Goal: Task Accomplishment & Management: Use online tool/utility

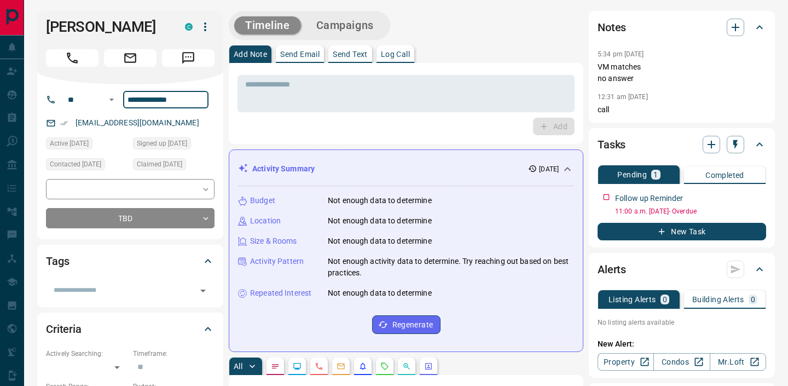
click at [163, 98] on input "**********" at bounding box center [165, 100] width 85 height 18
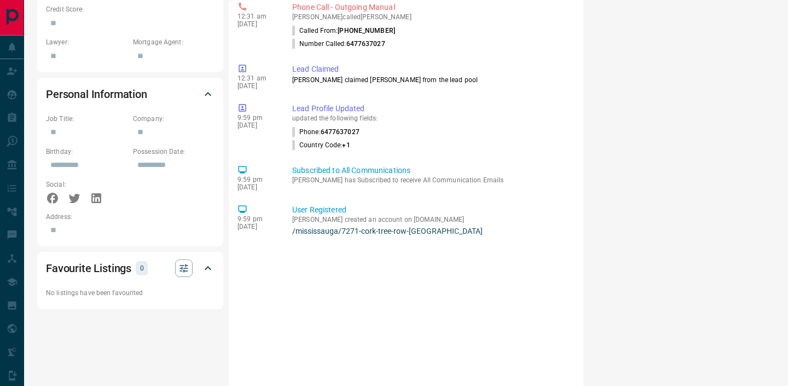
scroll to position [574, 0]
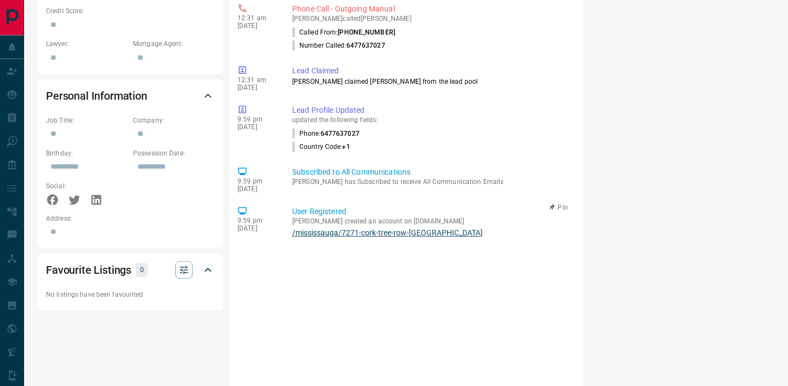
click at [381, 228] on link "/mississauga/7271-cork-tree-row-[GEOGRAPHIC_DATA]" at bounding box center [431, 232] width 278 height 9
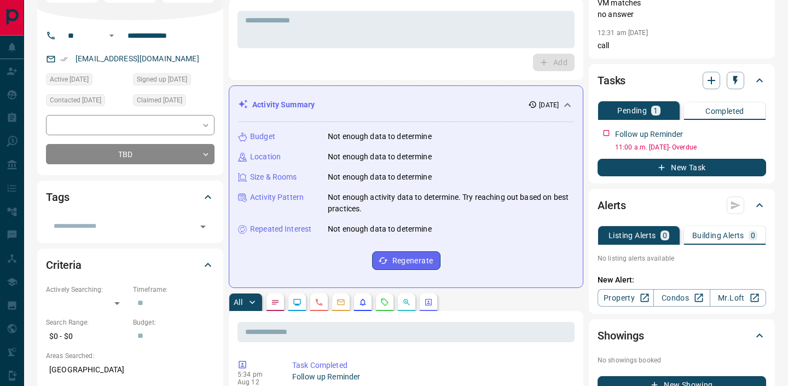
scroll to position [0, 0]
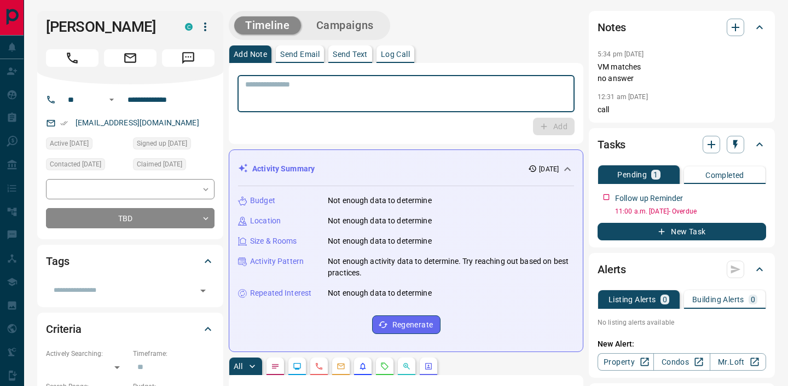
click at [322, 92] on textarea at bounding box center [406, 94] width 322 height 28
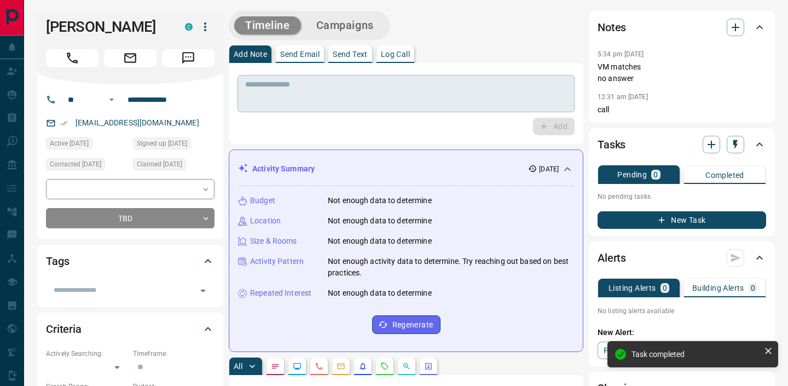
click at [451, 88] on textarea at bounding box center [406, 94] width 322 height 28
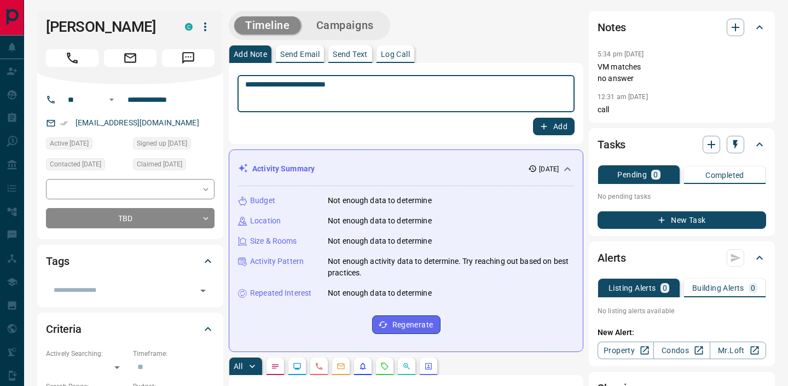
type textarea "**********"
click at [567, 130] on button "Add" at bounding box center [554, 127] width 42 height 18
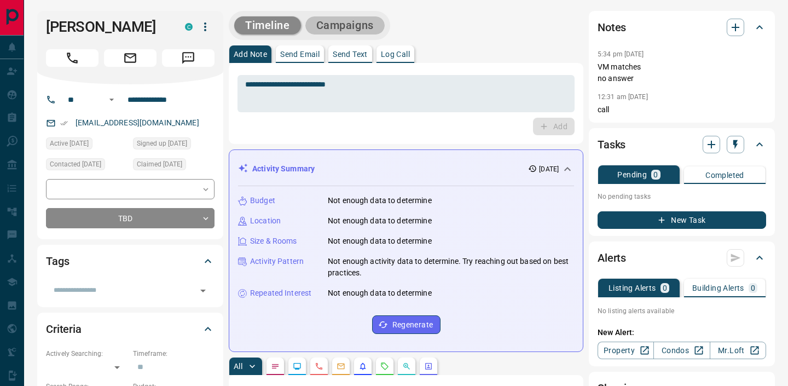
click at [341, 24] on button "Campaigns" at bounding box center [345, 25] width 79 height 18
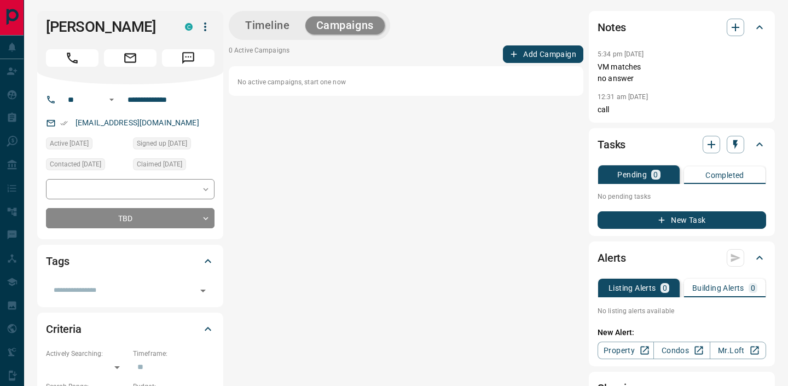
click at [537, 43] on div "Timeline Campaigns 0 Active Campaigns Add Campaign No active campaigns, start o…" at bounding box center [406, 232] width 355 height 442
click at [537, 48] on button "Add Campaign" at bounding box center [543, 54] width 80 height 18
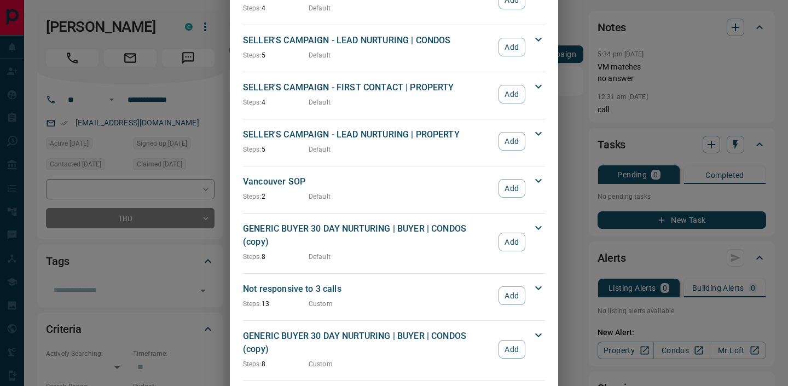
scroll to position [1042, 0]
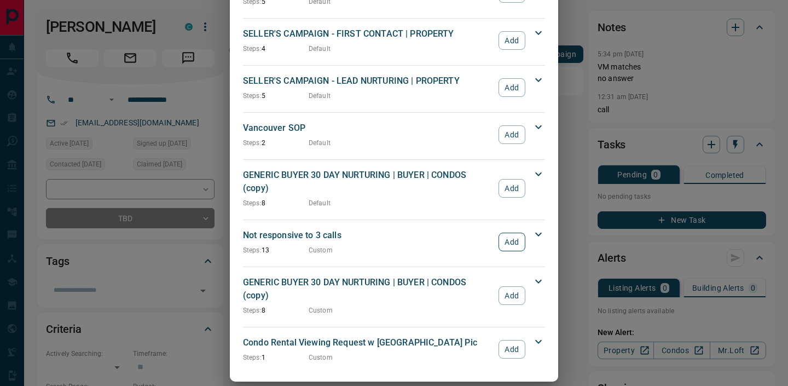
click at [507, 233] on button "Add" at bounding box center [512, 242] width 27 height 19
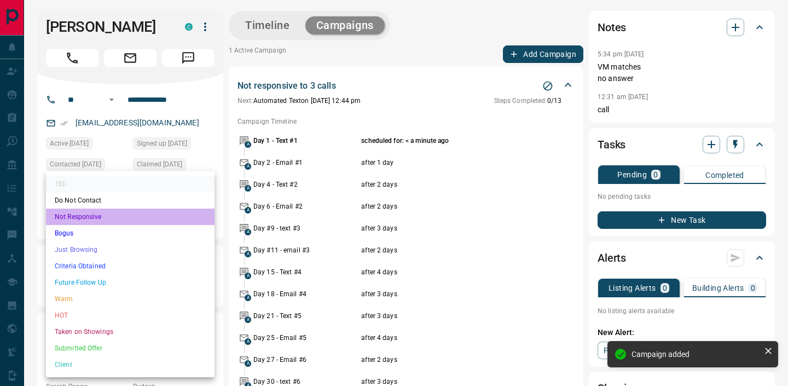
click at [138, 221] on li "Not Responsive" at bounding box center [130, 217] width 169 height 16
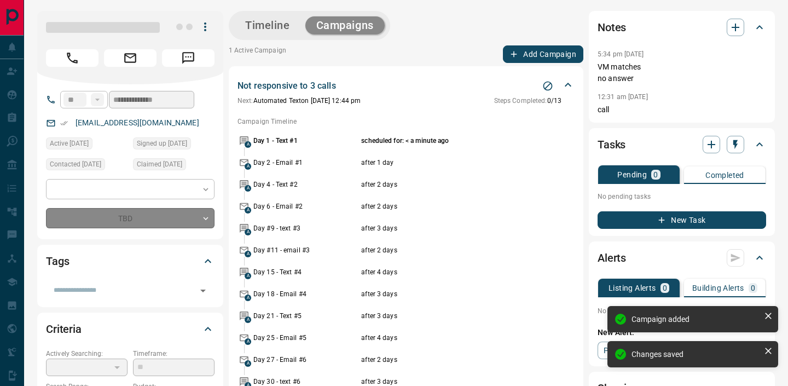
type input "*"
